Goal: Obtain resource: Download file/media

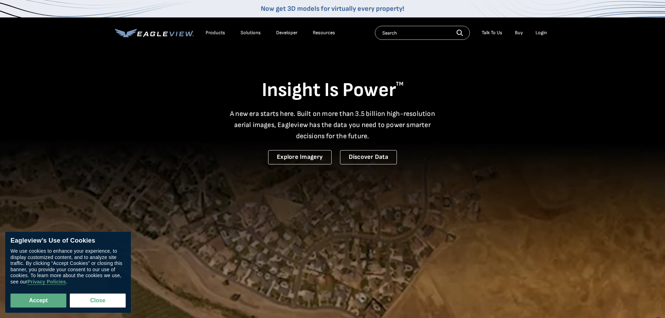
click at [541, 32] on div "Login" at bounding box center [541, 33] width 12 height 6
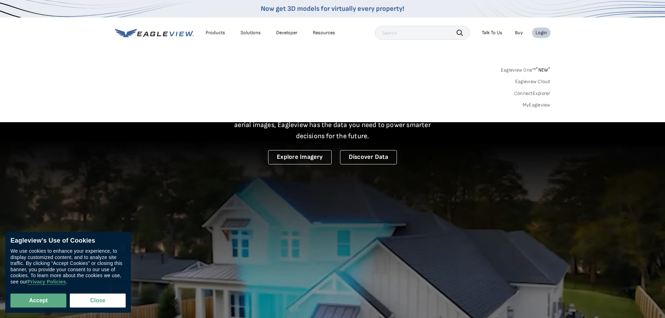
click at [540, 104] on link "MyEagleview" at bounding box center [536, 105] width 28 height 6
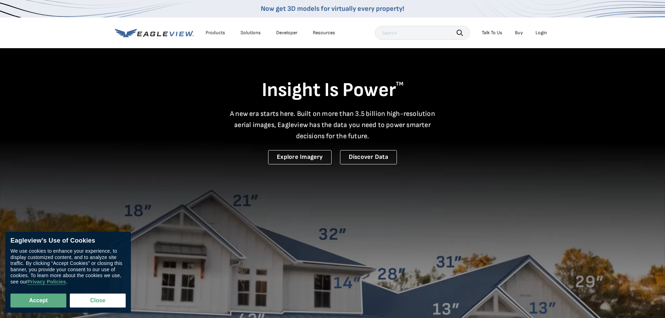
click at [542, 32] on div "Login" at bounding box center [541, 33] width 12 height 6
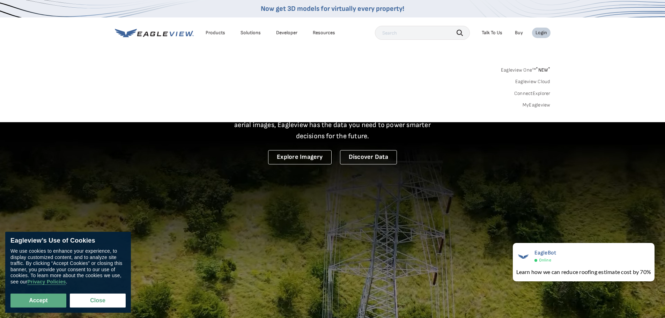
click at [536, 105] on link "MyEagleview" at bounding box center [536, 105] width 28 height 6
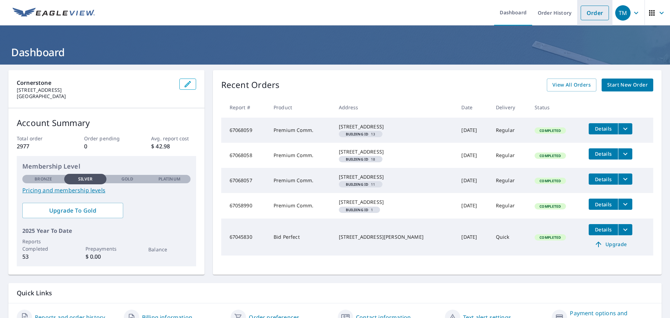
click at [592, 13] on link "Order" at bounding box center [595, 13] width 28 height 15
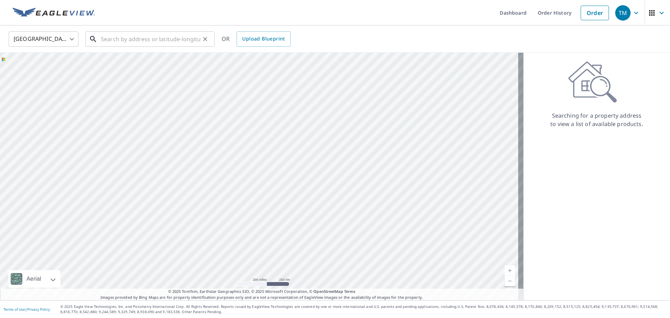
click at [137, 34] on input "text" at bounding box center [150, 39] width 99 height 20
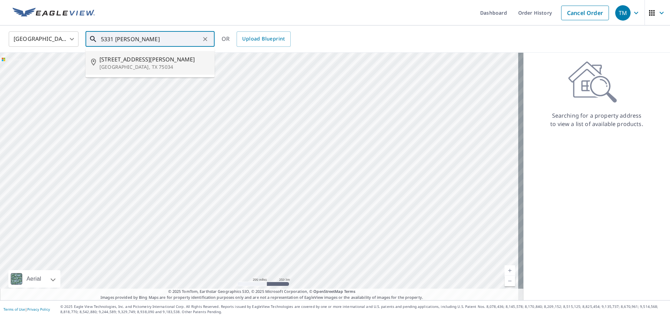
click at [127, 60] on span "5331 Moss Glen Dr" at bounding box center [154, 59] width 110 height 8
type input "5331 Moss Glen Dr Frisco, TX 75034"
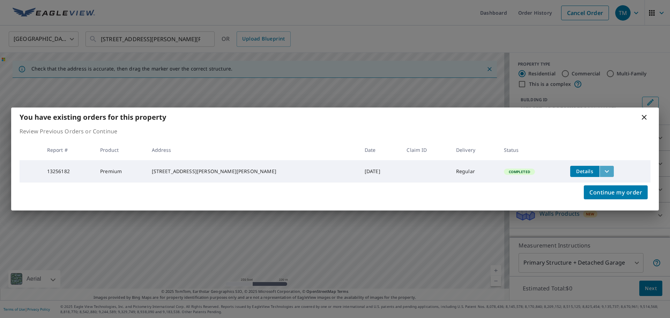
click at [603, 169] on icon "filesDropdownBtn-13256182" at bounding box center [607, 171] width 8 height 8
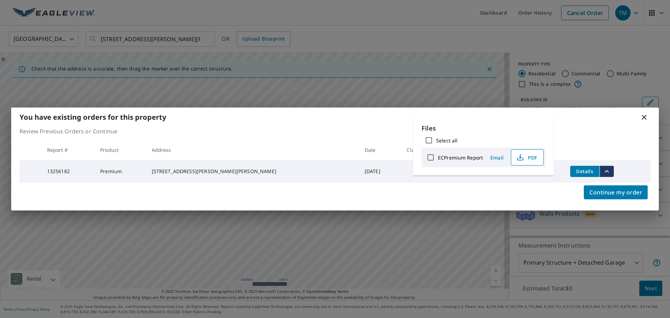
click at [531, 161] on span "PDF" at bounding box center [526, 157] width 22 height 8
